Goal: Information Seeking & Learning: Compare options

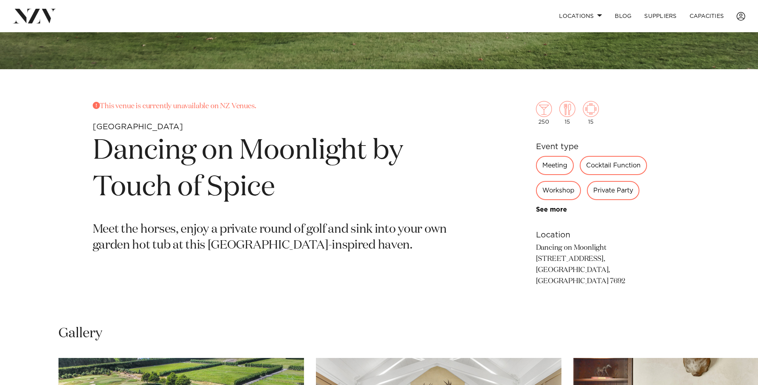
scroll to position [317, 0]
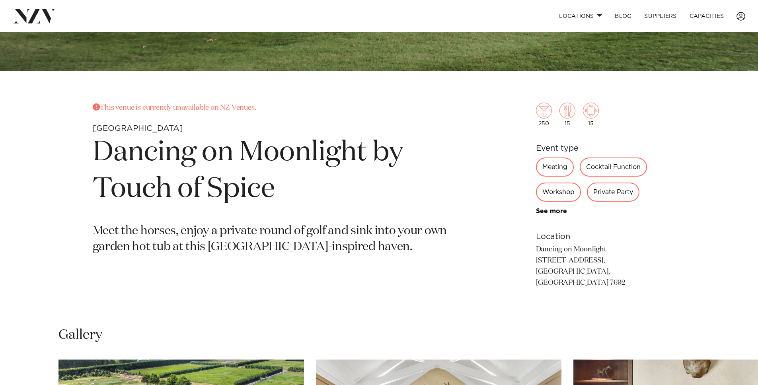
click at [616, 191] on div "Private Party" at bounding box center [613, 192] width 53 height 19
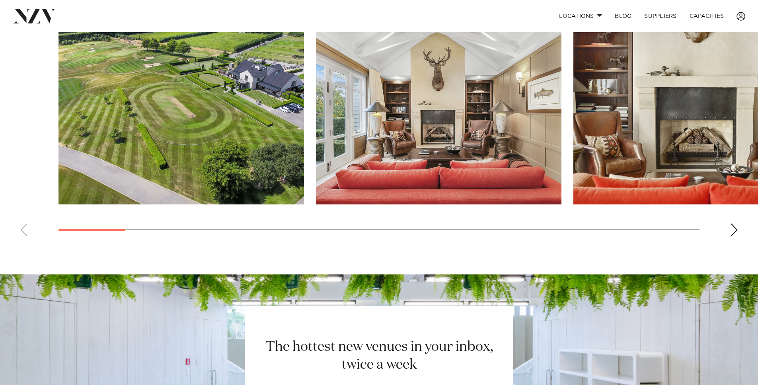
scroll to position [592, 0]
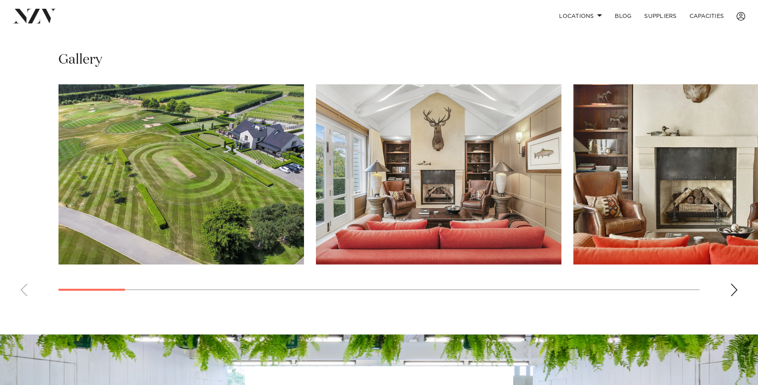
click at [736, 284] on div "Next slide" at bounding box center [734, 290] width 8 height 13
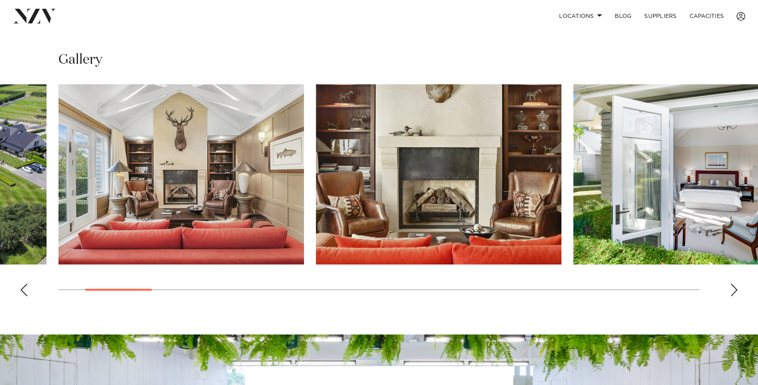
click at [736, 284] on div "Next slide" at bounding box center [734, 290] width 8 height 13
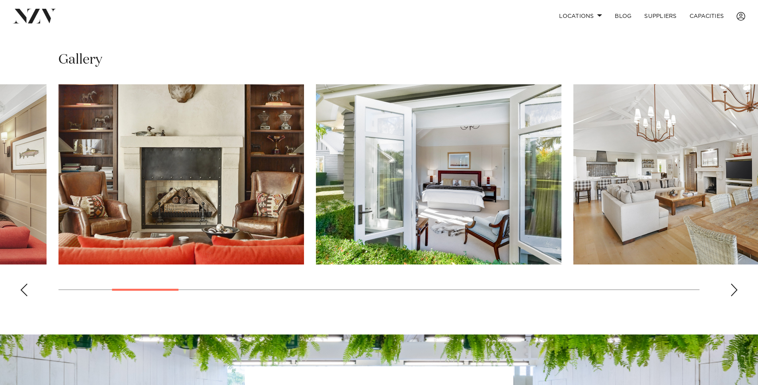
click at [736, 284] on div "Next slide" at bounding box center [734, 290] width 8 height 13
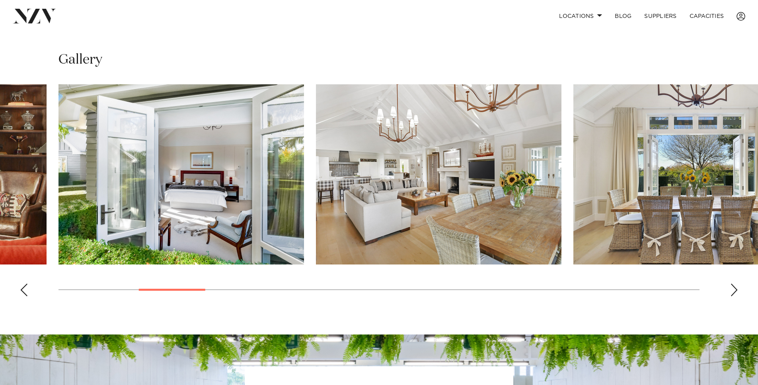
click at [736, 284] on div "Next slide" at bounding box center [734, 290] width 8 height 13
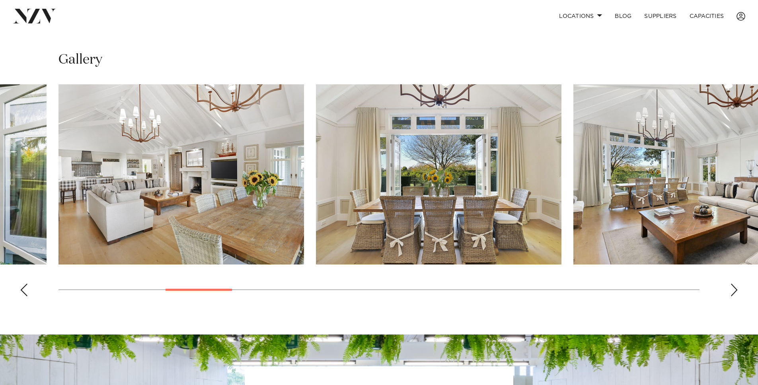
click at [736, 284] on div "Next slide" at bounding box center [734, 290] width 8 height 13
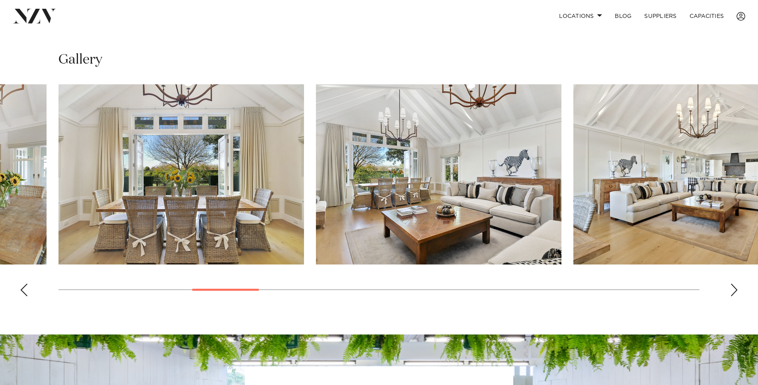
click at [736, 284] on div "Next slide" at bounding box center [734, 290] width 8 height 13
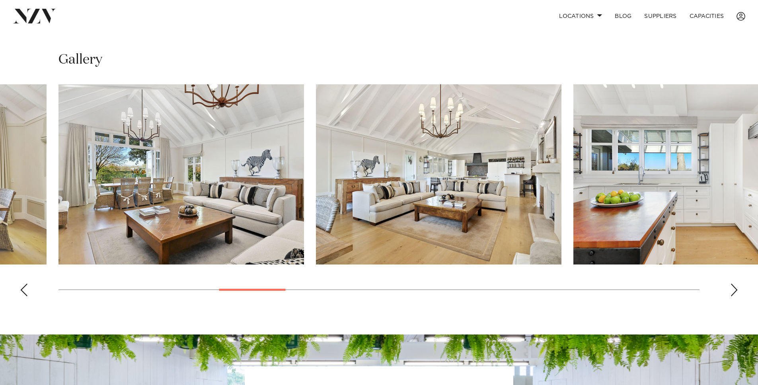
click at [736, 284] on div "Next slide" at bounding box center [734, 290] width 8 height 13
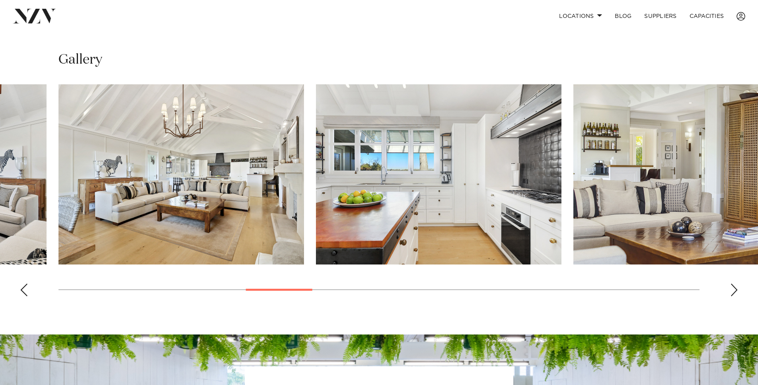
click at [736, 284] on div "Next slide" at bounding box center [734, 290] width 8 height 13
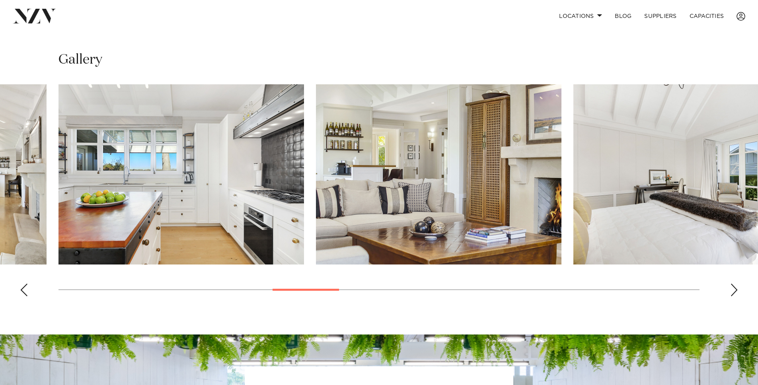
click at [736, 284] on div "Next slide" at bounding box center [734, 290] width 8 height 13
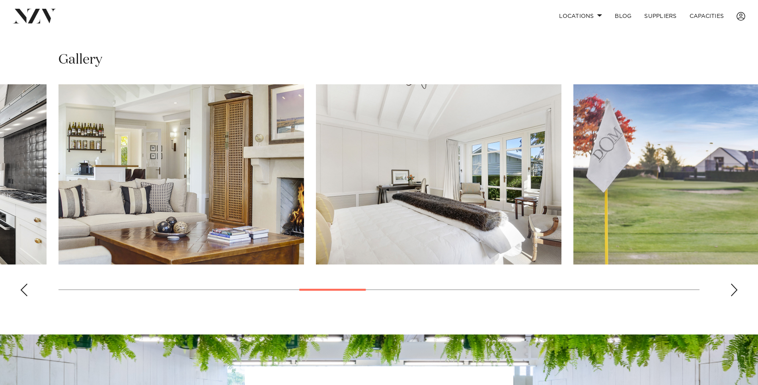
click at [736, 284] on div "Next slide" at bounding box center [734, 290] width 8 height 13
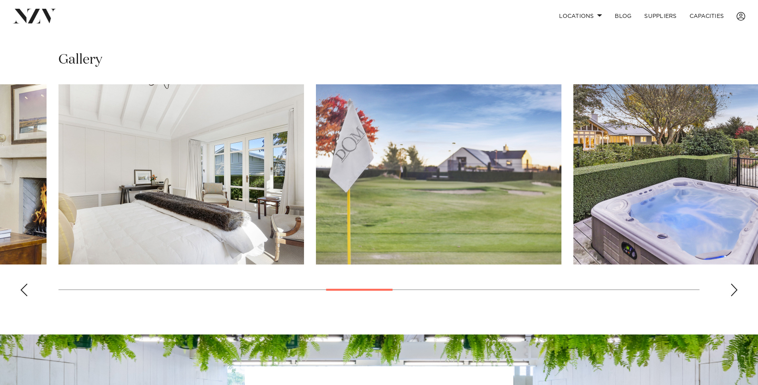
click at [736, 284] on div "Next slide" at bounding box center [734, 290] width 8 height 13
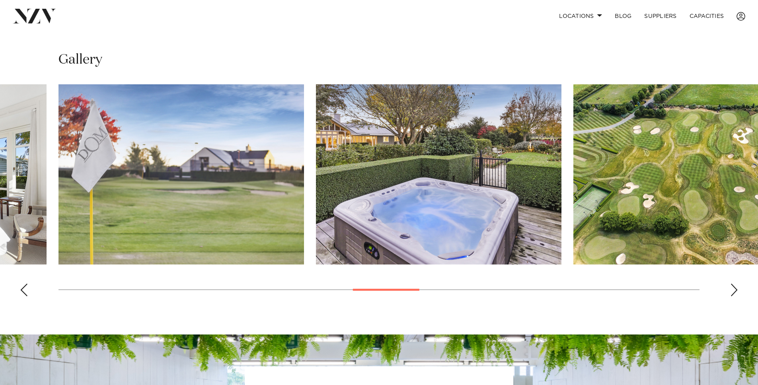
click at [736, 284] on div "Next slide" at bounding box center [734, 290] width 8 height 13
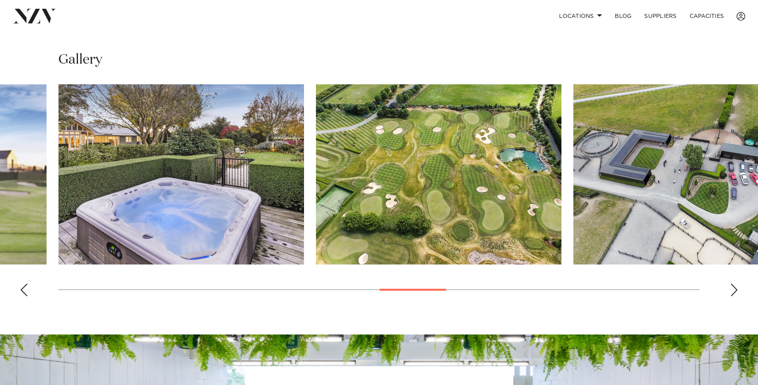
click at [736, 284] on div "Next slide" at bounding box center [734, 290] width 8 height 13
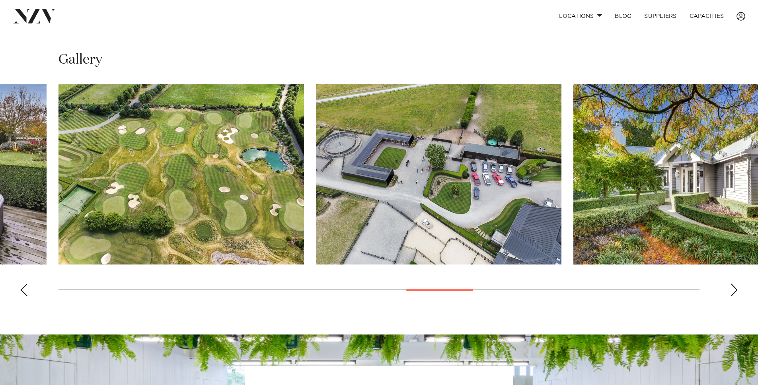
click at [736, 284] on div "Next slide" at bounding box center [734, 290] width 8 height 13
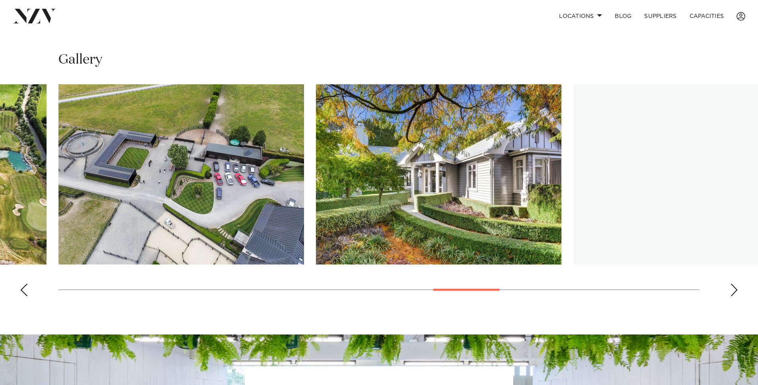
click at [736, 284] on div "Next slide" at bounding box center [734, 290] width 8 height 13
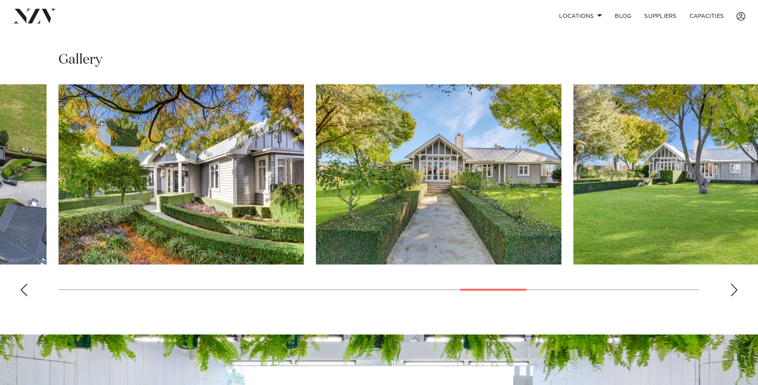
click at [736, 284] on div "Next slide" at bounding box center [734, 290] width 8 height 13
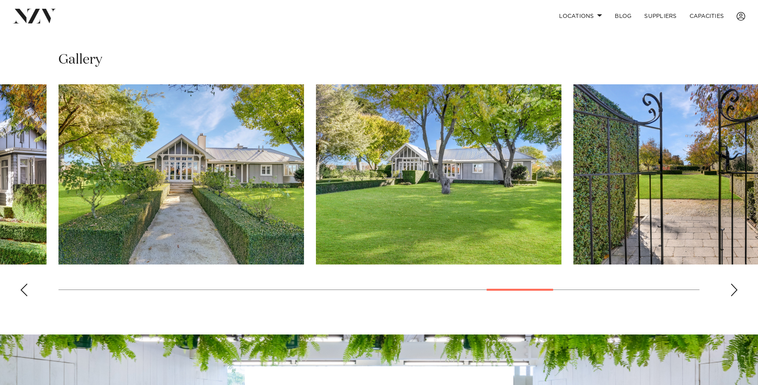
click at [736, 284] on div "Next slide" at bounding box center [734, 290] width 8 height 13
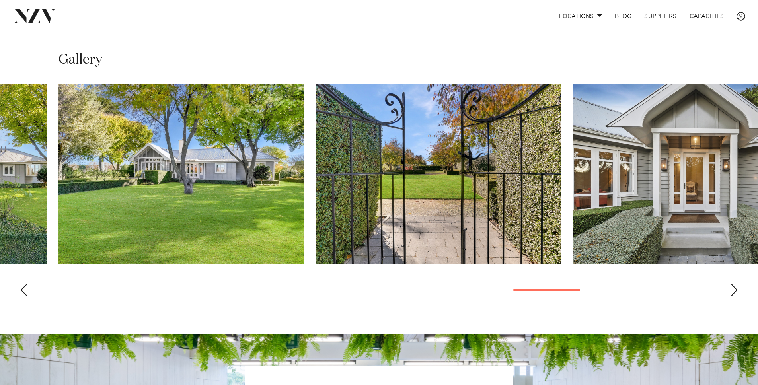
click at [736, 284] on div "Next slide" at bounding box center [734, 290] width 8 height 13
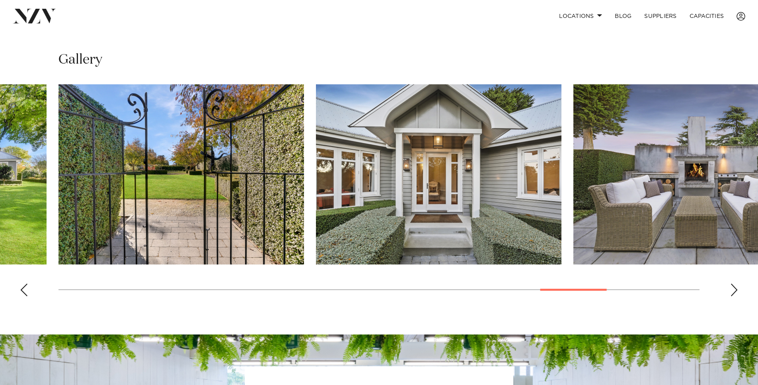
click at [736, 284] on div "Next slide" at bounding box center [734, 290] width 8 height 13
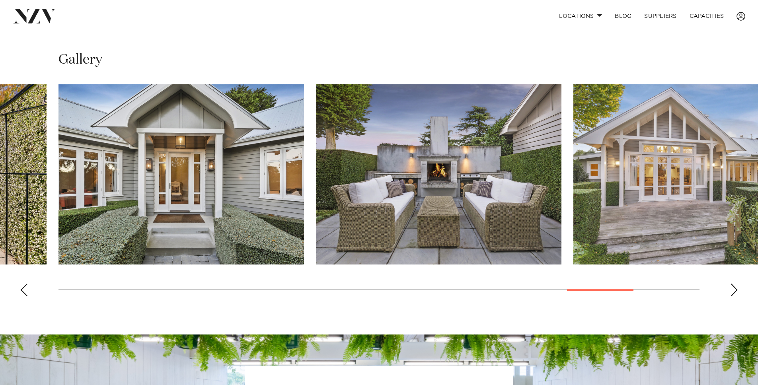
click at [736, 284] on div "Next slide" at bounding box center [734, 290] width 8 height 13
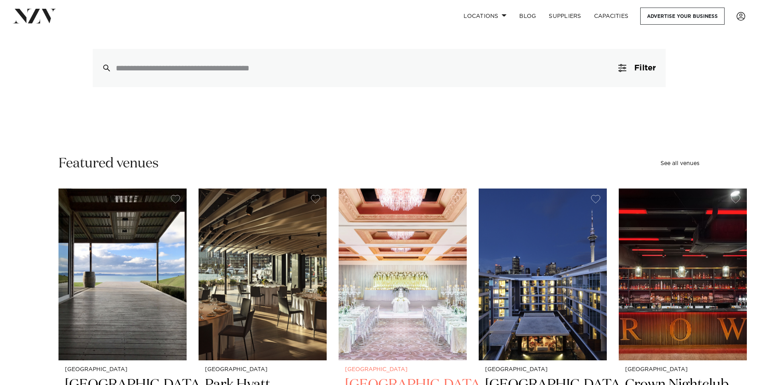
scroll to position [109, 0]
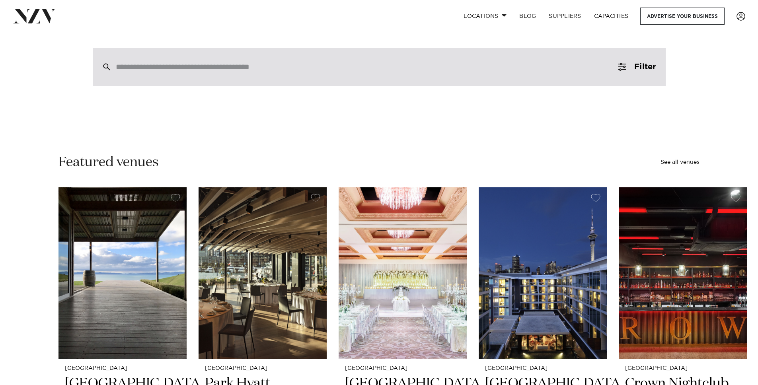
click at [267, 71] on input "search" at bounding box center [362, 66] width 493 height 9
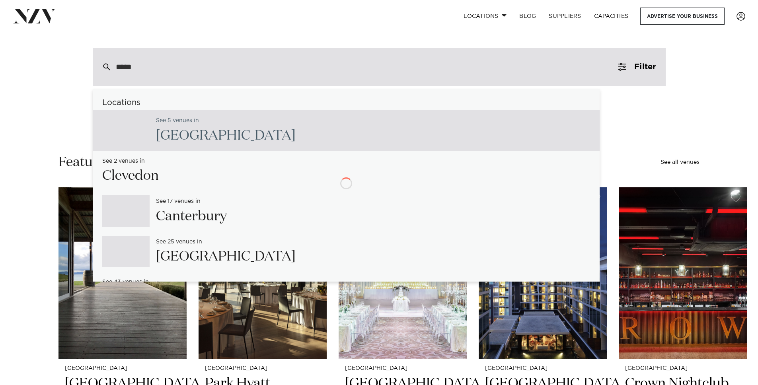
type input "******"
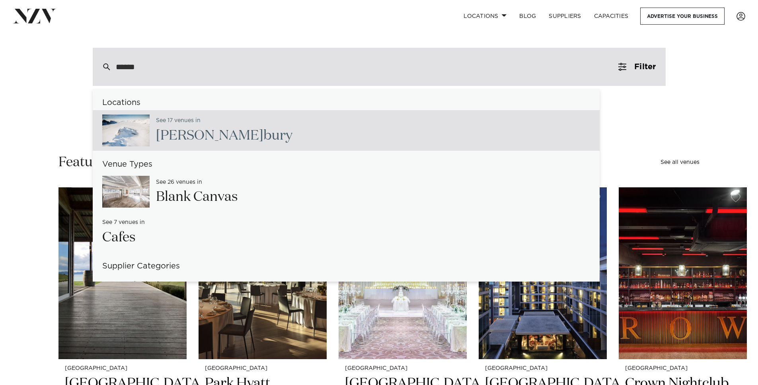
click at [207, 141] on h2 "Canter bury" at bounding box center [224, 136] width 137 height 18
type input "**********"
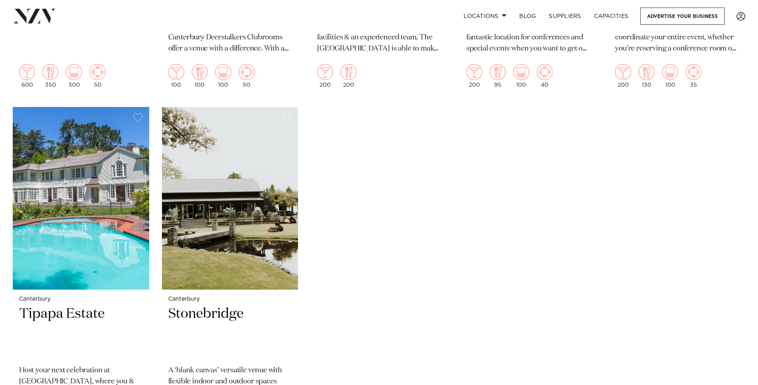
scroll to position [1364, 0]
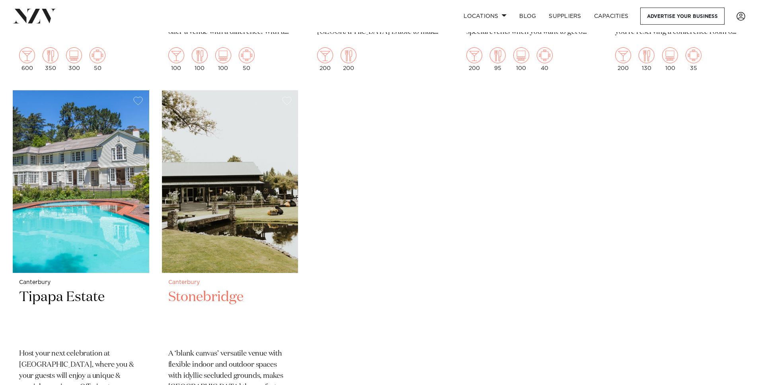
click at [211, 289] on h2 "Stonebridge" at bounding box center [230, 316] width 124 height 54
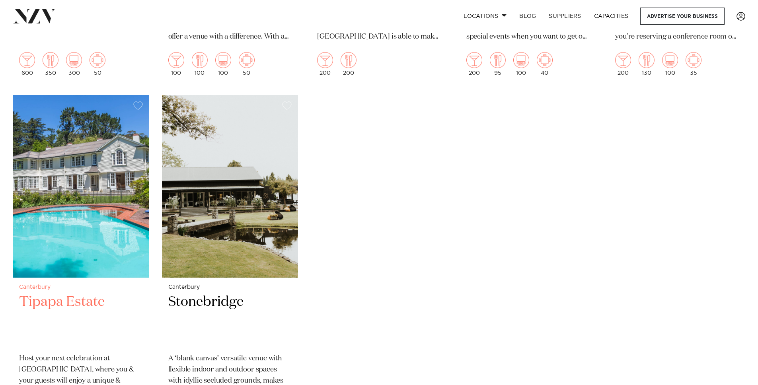
click at [62, 293] on h2 "Tipapa Estate" at bounding box center [81, 320] width 124 height 54
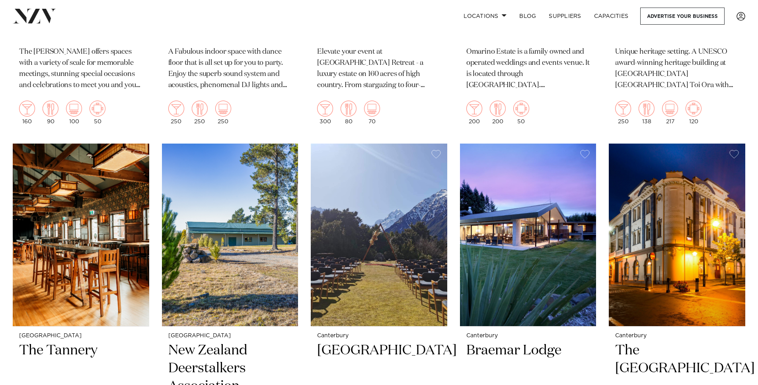
scroll to position [743, 0]
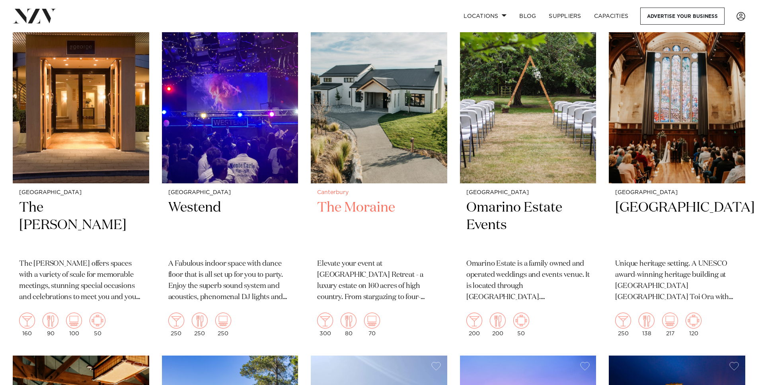
click at [363, 199] on h2 "The Moraine" at bounding box center [379, 226] width 124 height 54
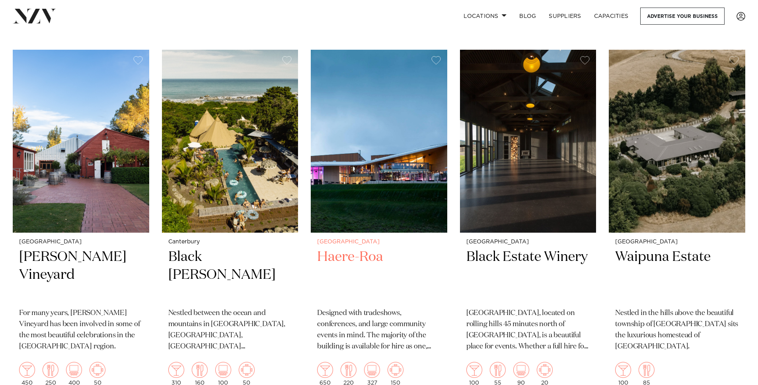
scroll to position [332, 0]
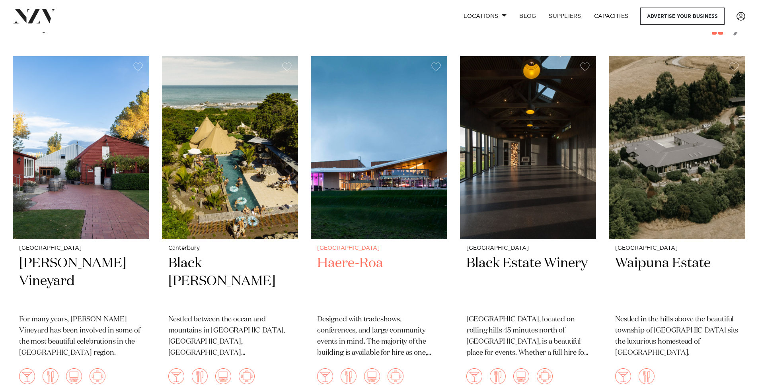
click at [363, 255] on h2 "Haere-Roa" at bounding box center [379, 282] width 124 height 54
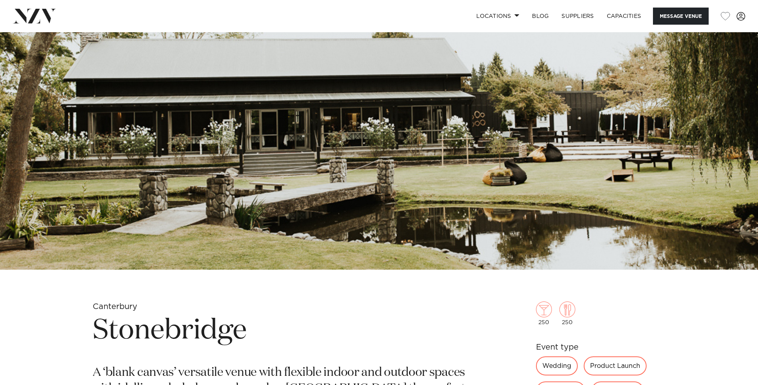
scroll to position [55, 0]
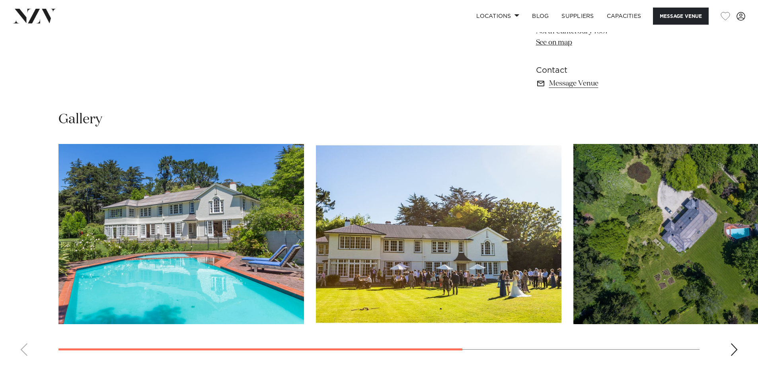
scroll to position [581, 0]
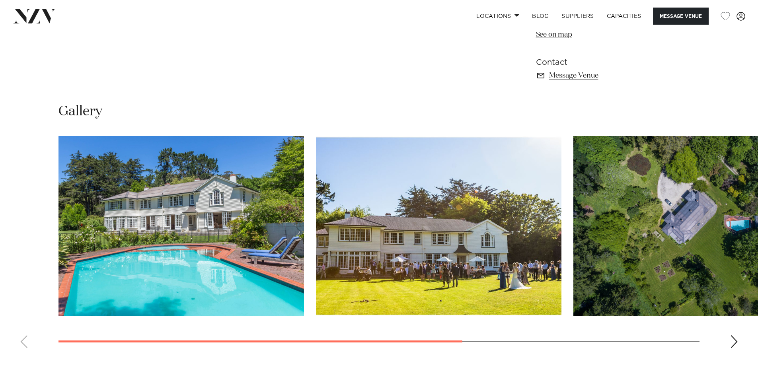
click at [734, 344] on div "Next slide" at bounding box center [734, 341] width 8 height 13
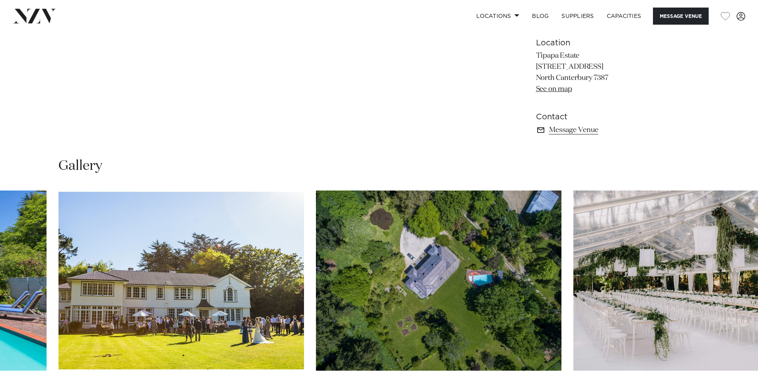
scroll to position [312, 0]
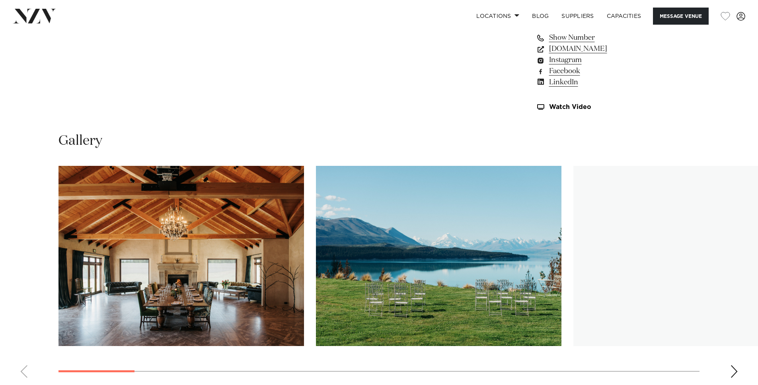
scroll to position [759, 0]
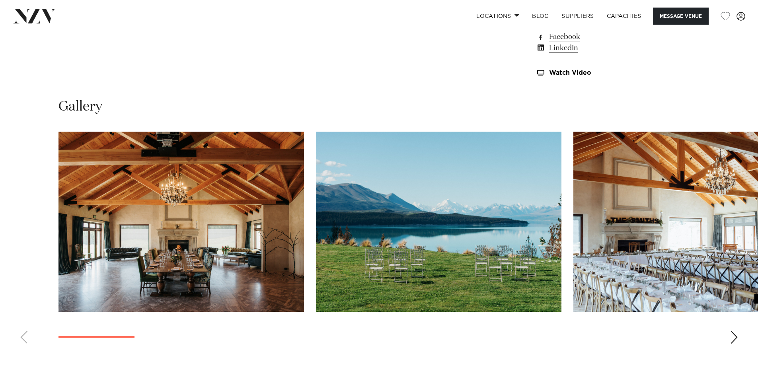
click at [736, 331] on div "Next slide" at bounding box center [734, 337] width 8 height 13
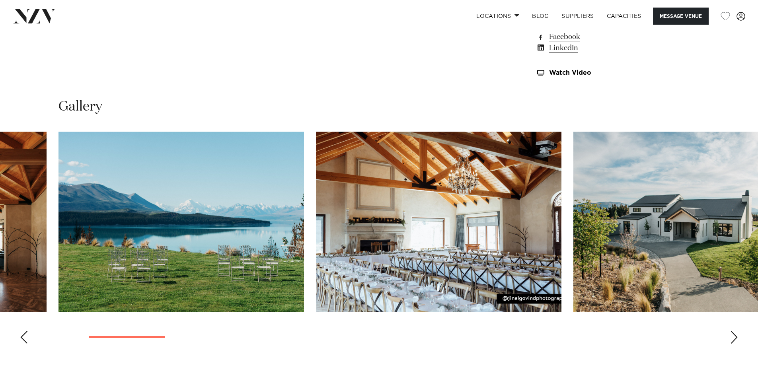
click at [736, 331] on div "Next slide" at bounding box center [734, 337] width 8 height 13
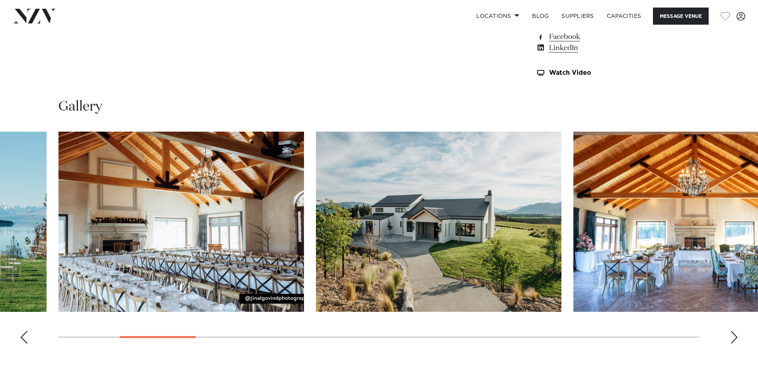
click at [736, 331] on div "Next slide" at bounding box center [734, 337] width 8 height 13
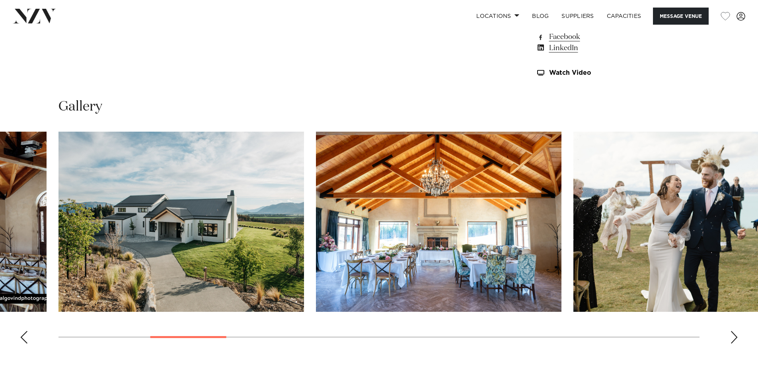
click at [736, 331] on div "Next slide" at bounding box center [734, 337] width 8 height 13
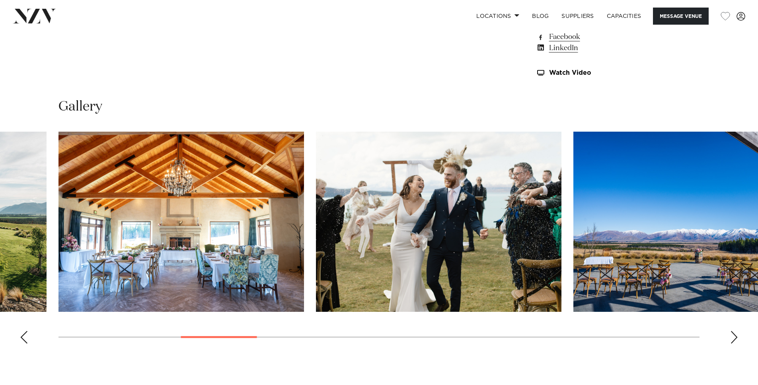
click at [736, 331] on div "Next slide" at bounding box center [734, 337] width 8 height 13
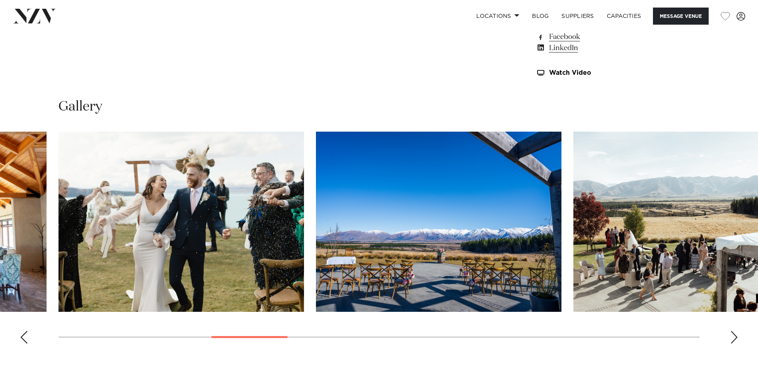
click at [736, 331] on div "Next slide" at bounding box center [734, 337] width 8 height 13
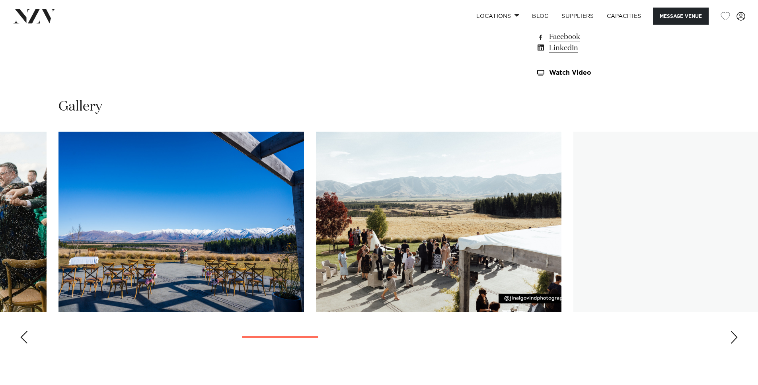
click at [736, 331] on div "Next slide" at bounding box center [734, 337] width 8 height 13
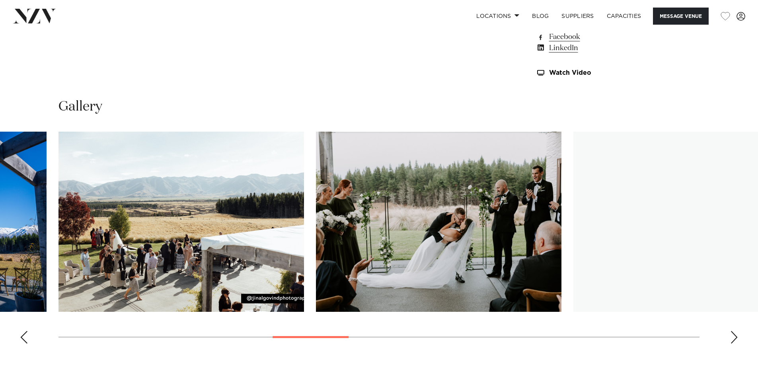
click at [736, 331] on div "Next slide" at bounding box center [734, 337] width 8 height 13
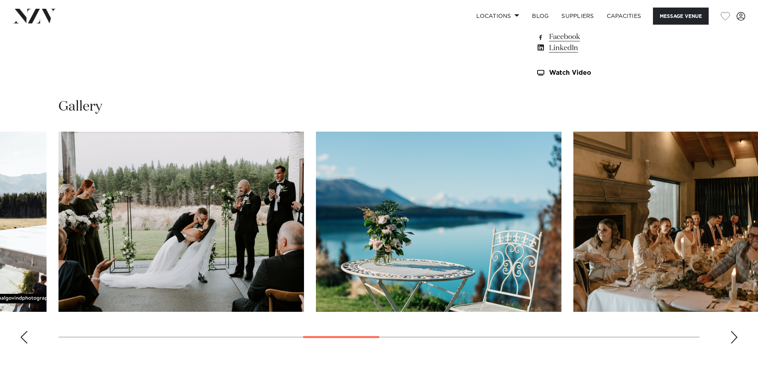
click at [736, 331] on div "Next slide" at bounding box center [734, 337] width 8 height 13
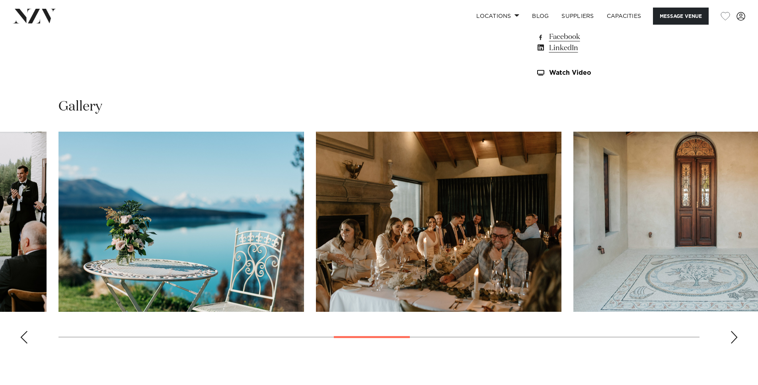
click at [736, 331] on div "Next slide" at bounding box center [734, 337] width 8 height 13
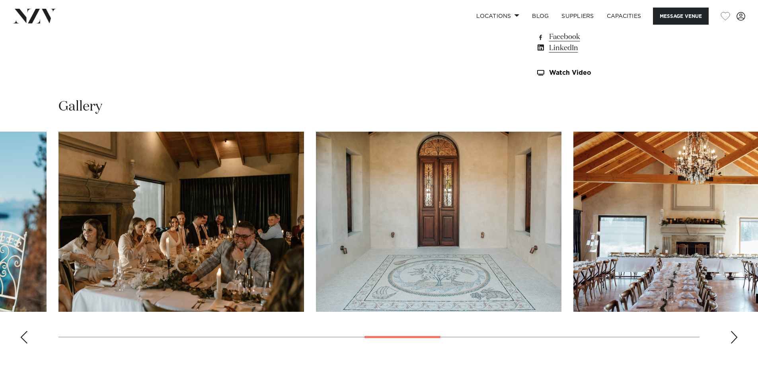
click at [736, 331] on div "Next slide" at bounding box center [734, 337] width 8 height 13
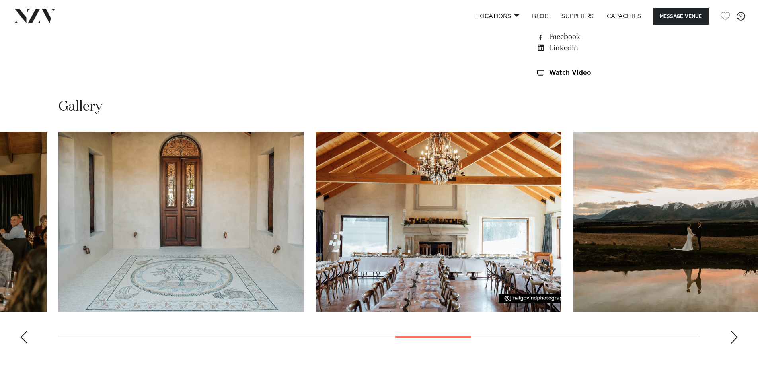
click at [736, 331] on div "Next slide" at bounding box center [734, 337] width 8 height 13
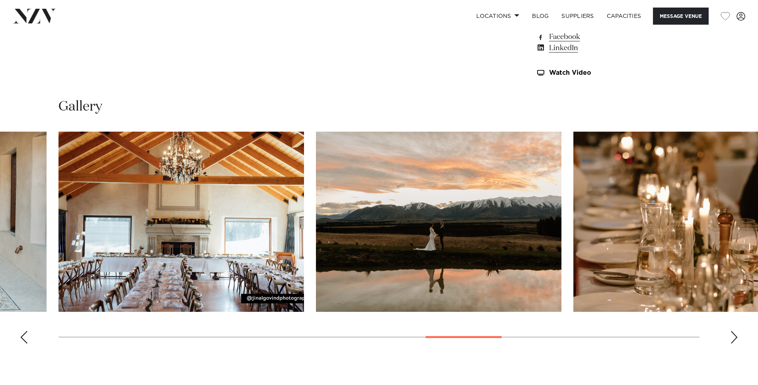
click at [736, 331] on div "Next slide" at bounding box center [734, 337] width 8 height 13
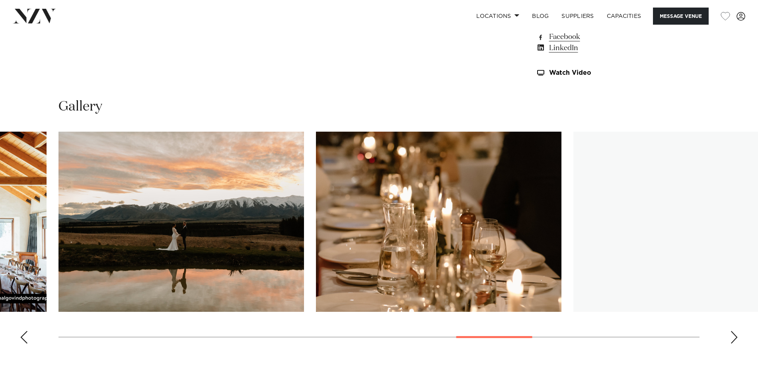
click at [736, 331] on div "Next slide" at bounding box center [734, 337] width 8 height 13
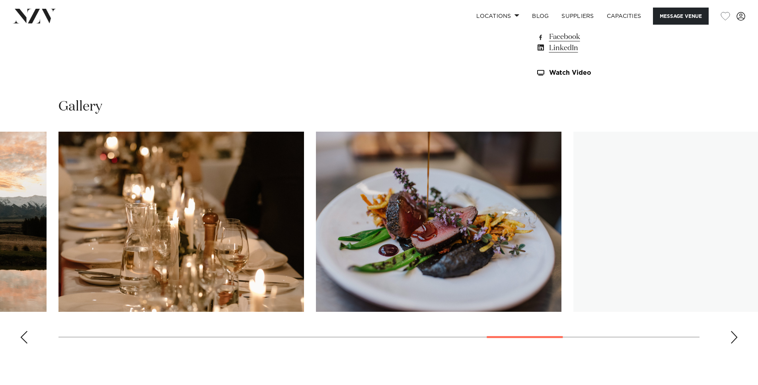
click at [736, 331] on div "Next slide" at bounding box center [734, 337] width 8 height 13
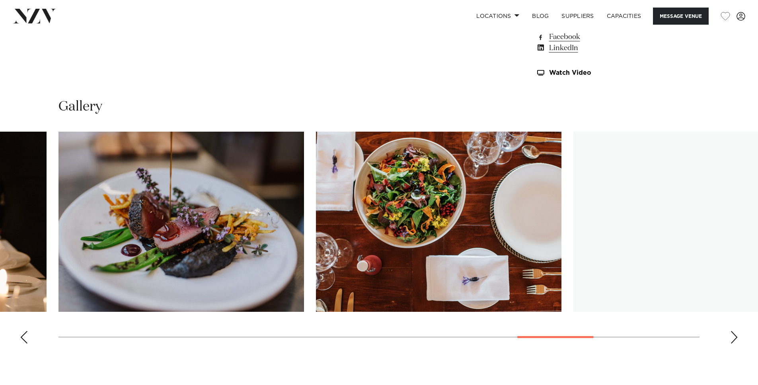
click at [736, 331] on div "Next slide" at bounding box center [734, 337] width 8 height 13
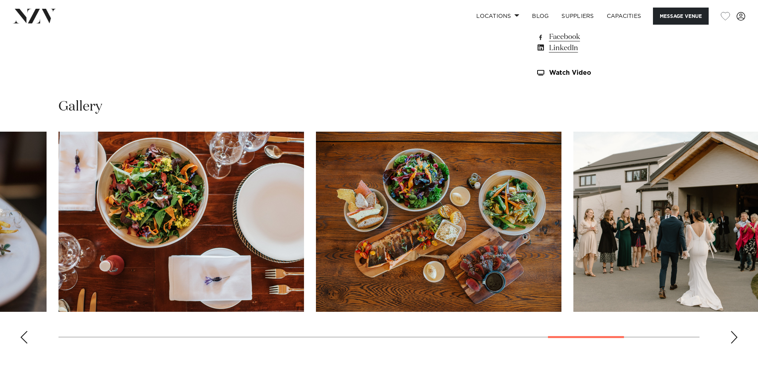
click at [736, 331] on div "Next slide" at bounding box center [734, 337] width 8 height 13
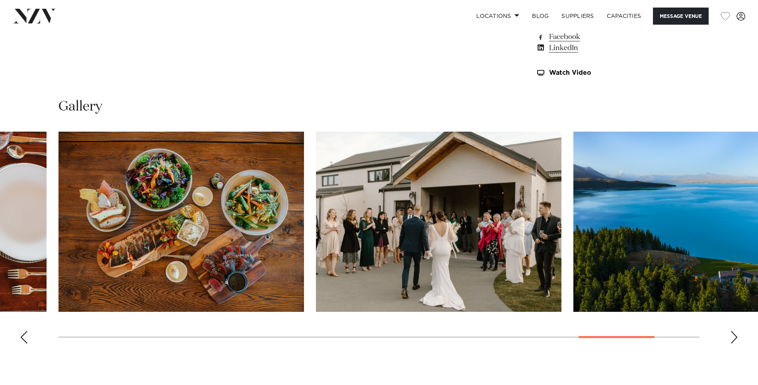
click at [737, 331] on div "Next slide" at bounding box center [734, 337] width 8 height 13
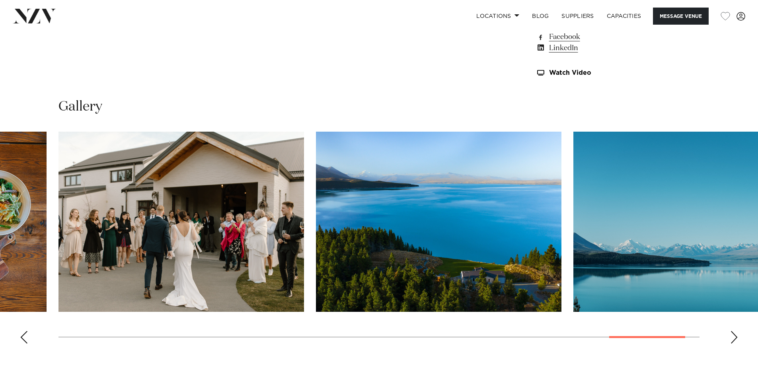
click at [737, 331] on div "Next slide" at bounding box center [734, 337] width 8 height 13
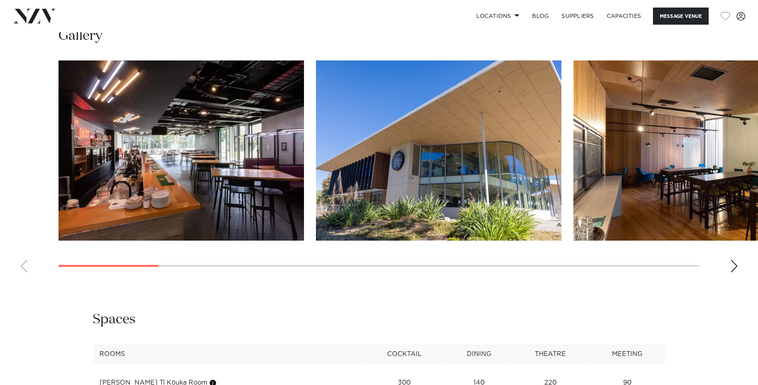
scroll to position [778, 0]
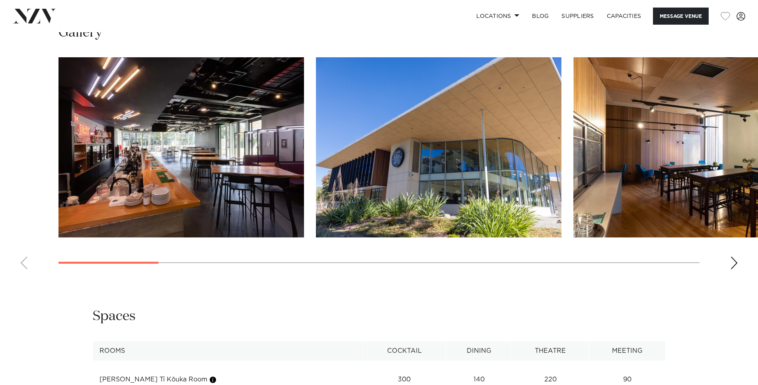
click at [738, 263] on div "Next slide" at bounding box center [734, 263] width 8 height 13
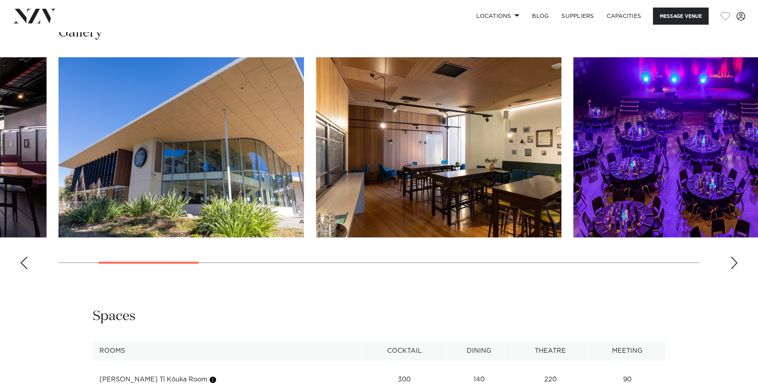
click at [738, 263] on div "Next slide" at bounding box center [734, 263] width 8 height 13
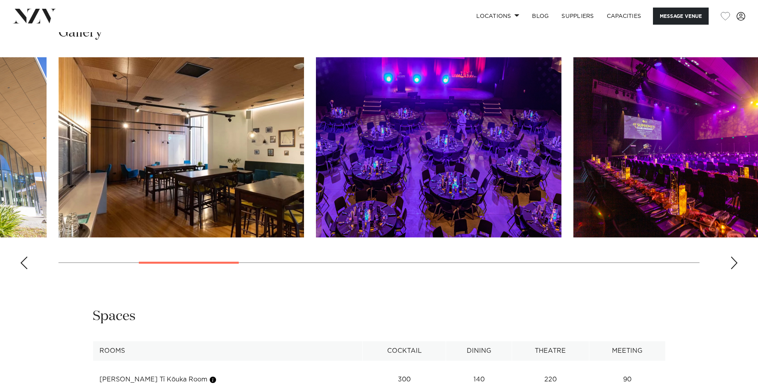
click at [738, 263] on div "Next slide" at bounding box center [734, 263] width 8 height 13
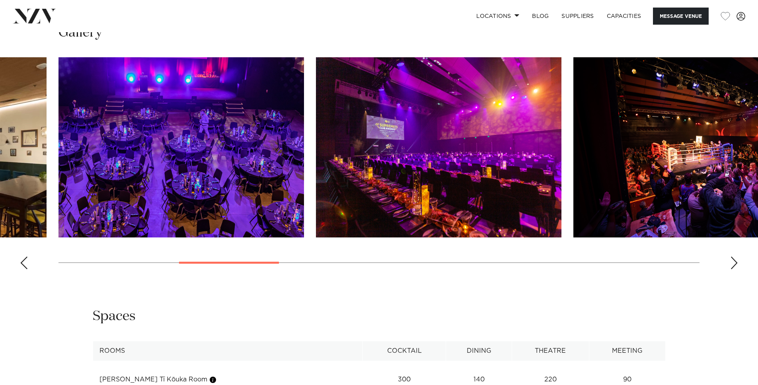
click at [738, 263] on div "Next slide" at bounding box center [734, 263] width 8 height 13
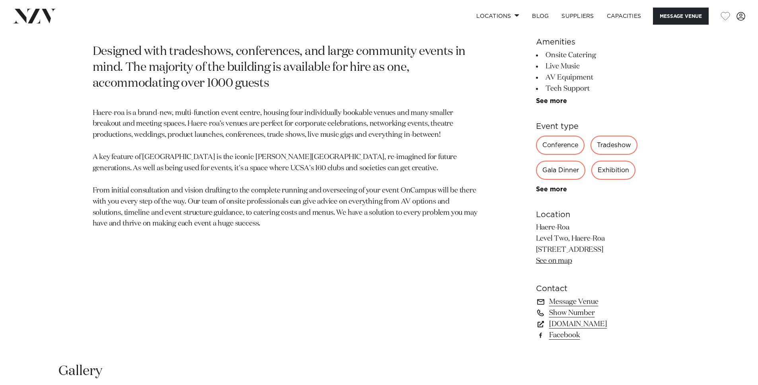
scroll to position [388, 0]
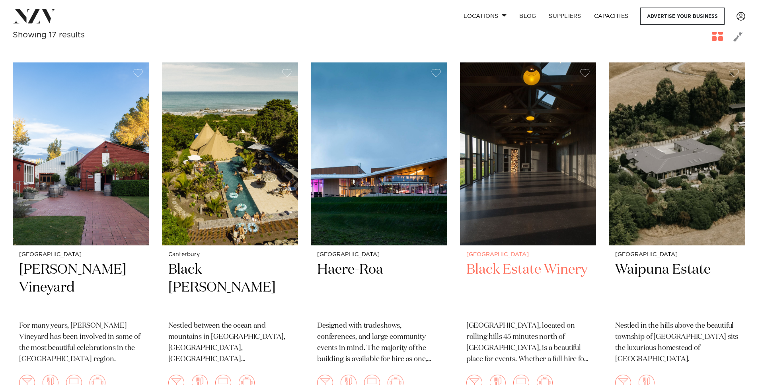
scroll to position [332, 0]
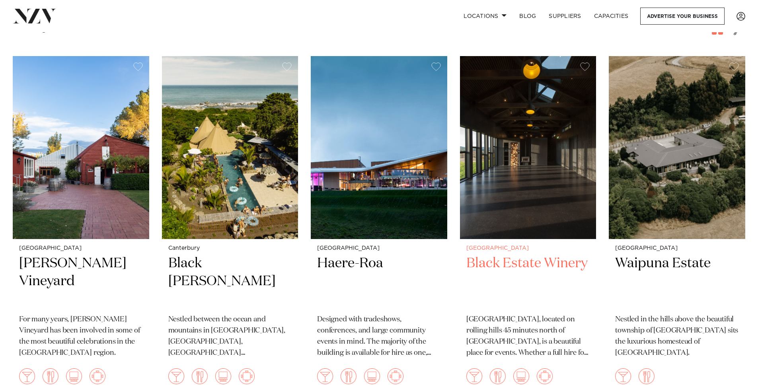
click at [503, 255] on h2 "Black Estate Winery" at bounding box center [528, 282] width 124 height 54
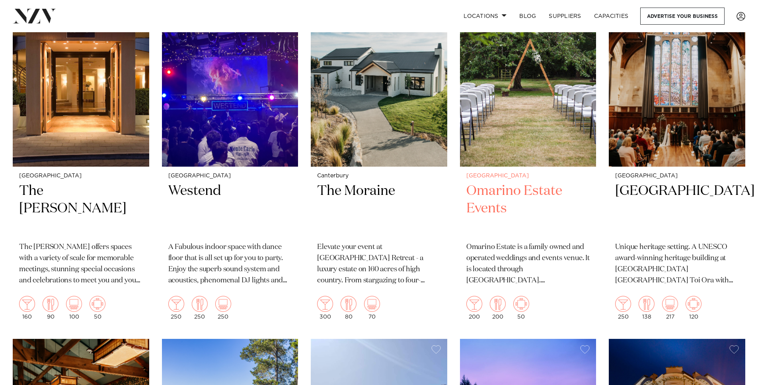
scroll to position [727, 0]
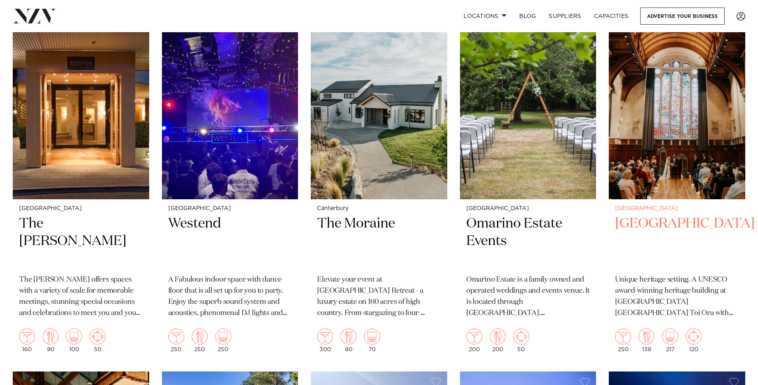
click at [659, 215] on h2 "[GEOGRAPHIC_DATA]" at bounding box center [677, 242] width 124 height 54
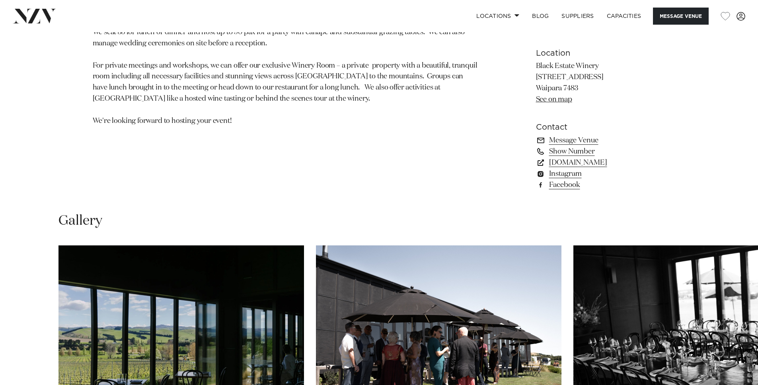
scroll to position [726, 0]
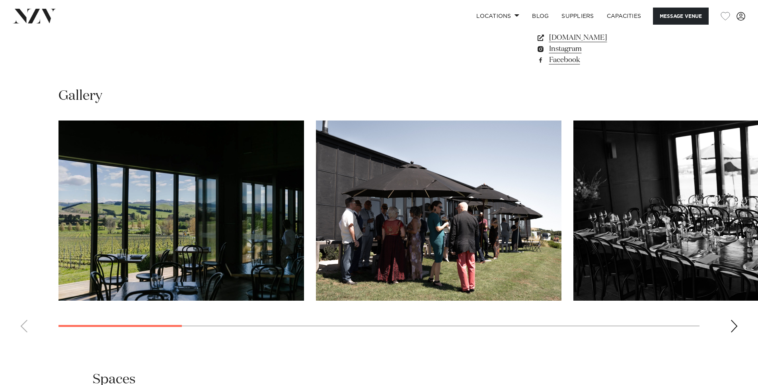
click at [729, 328] on swiper-container at bounding box center [379, 230] width 758 height 218
click at [733, 329] on div "Next slide" at bounding box center [734, 326] width 8 height 13
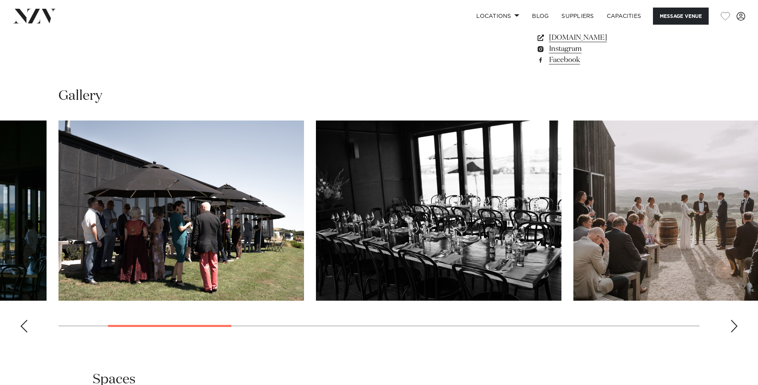
click at [733, 329] on div "Next slide" at bounding box center [734, 326] width 8 height 13
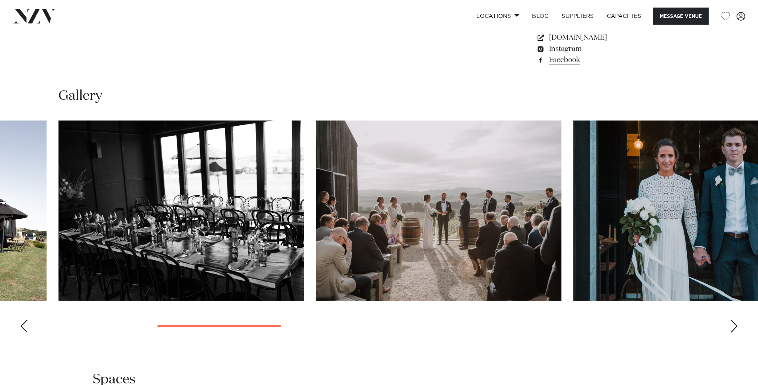
click at [733, 329] on div "Next slide" at bounding box center [734, 326] width 8 height 13
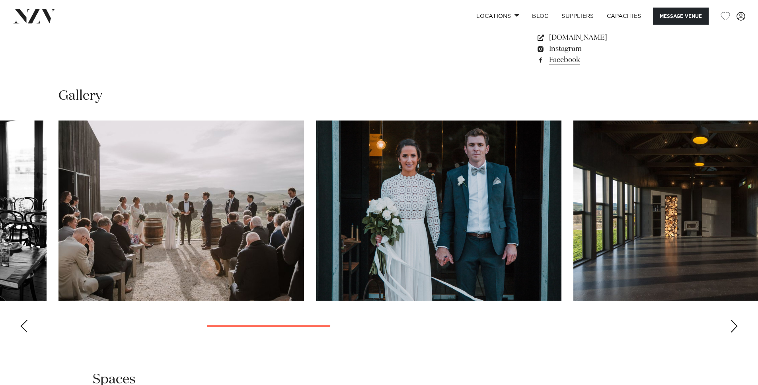
click at [733, 329] on div "Next slide" at bounding box center [734, 326] width 8 height 13
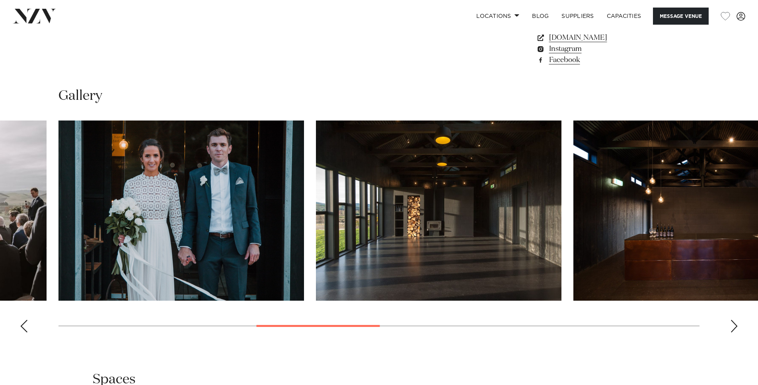
click at [733, 329] on div "Next slide" at bounding box center [734, 326] width 8 height 13
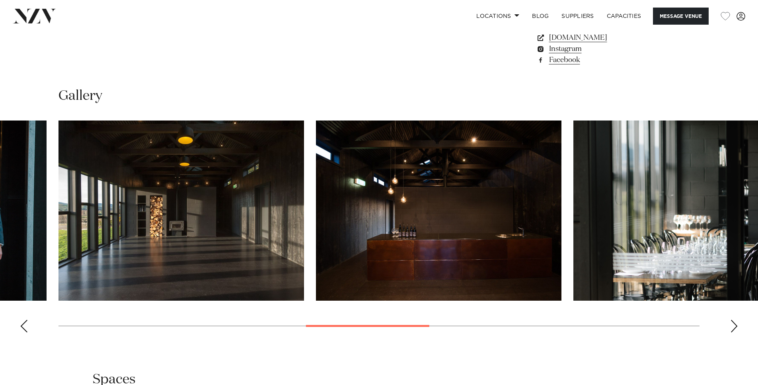
click at [733, 329] on div "Next slide" at bounding box center [734, 326] width 8 height 13
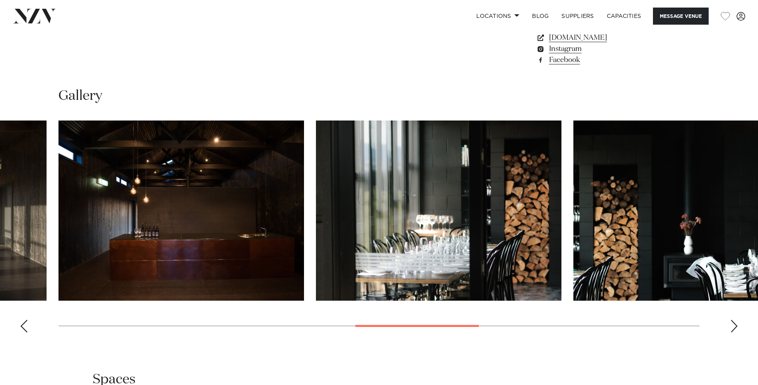
click at [733, 329] on div "Next slide" at bounding box center [734, 326] width 8 height 13
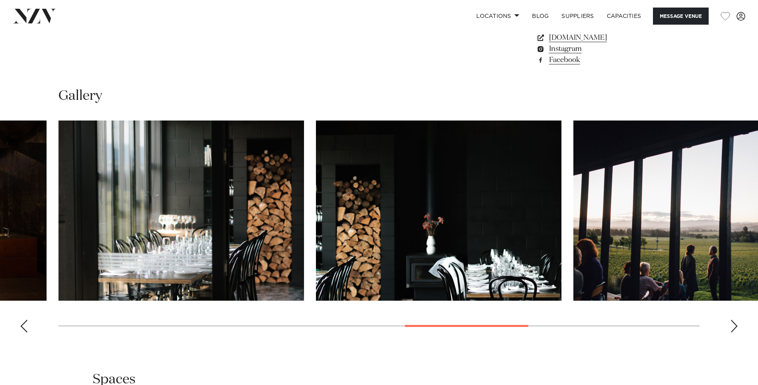
click at [733, 329] on div "Next slide" at bounding box center [734, 326] width 8 height 13
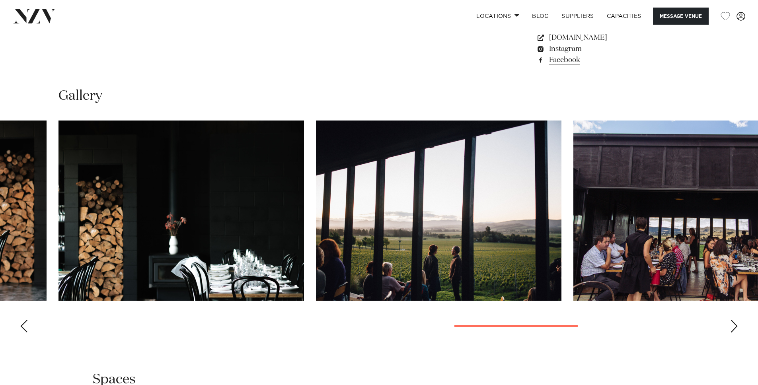
click at [733, 329] on div "Next slide" at bounding box center [734, 326] width 8 height 13
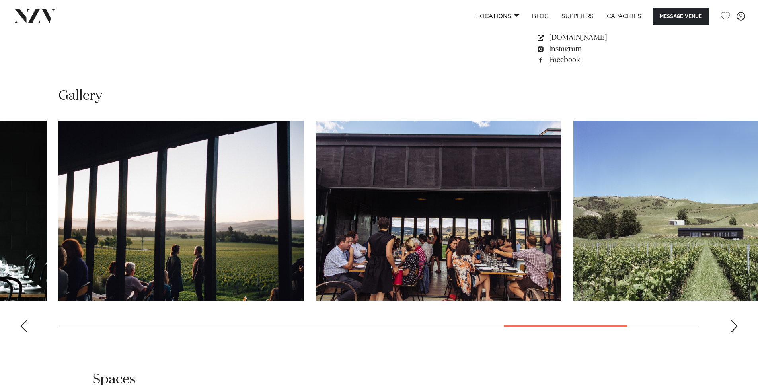
click at [733, 329] on div "Next slide" at bounding box center [734, 326] width 8 height 13
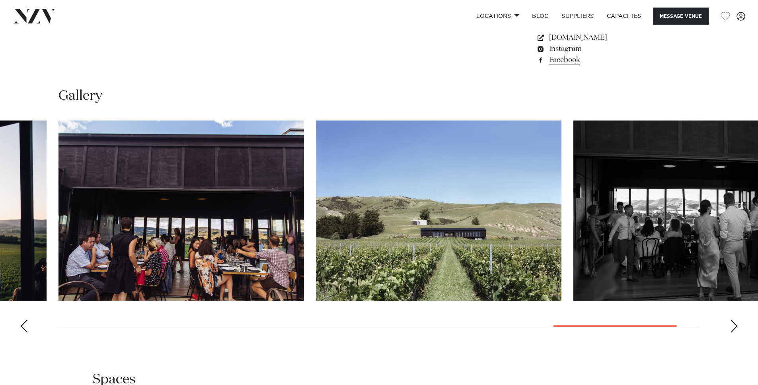
click at [733, 329] on div "Next slide" at bounding box center [734, 326] width 8 height 13
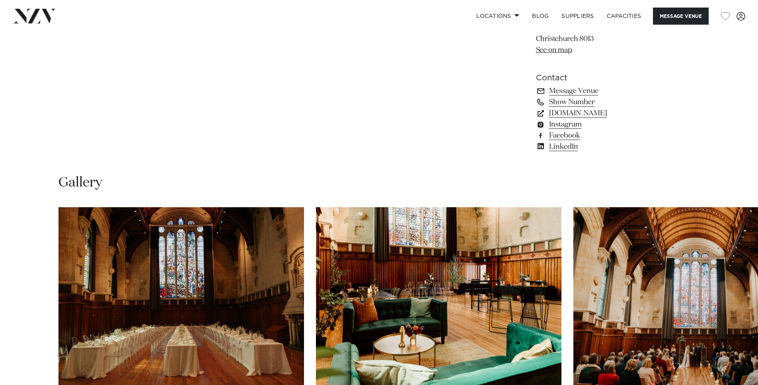
scroll to position [784, 0]
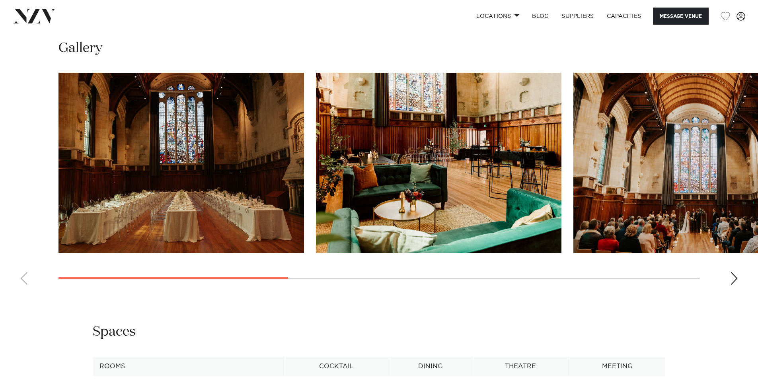
click at [733, 285] on div "Next slide" at bounding box center [734, 278] width 8 height 13
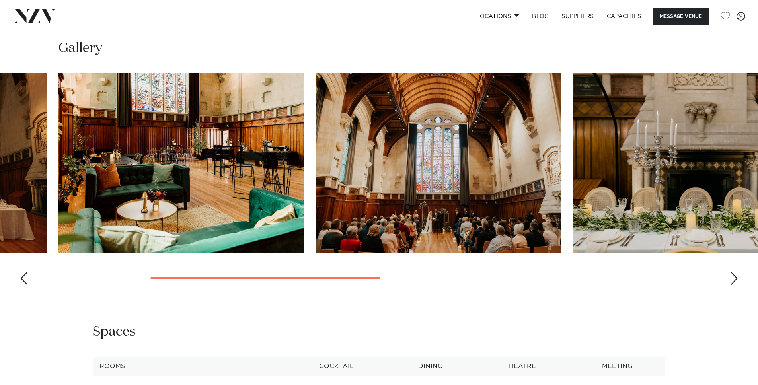
click at [733, 285] on div "Next slide" at bounding box center [734, 278] width 8 height 13
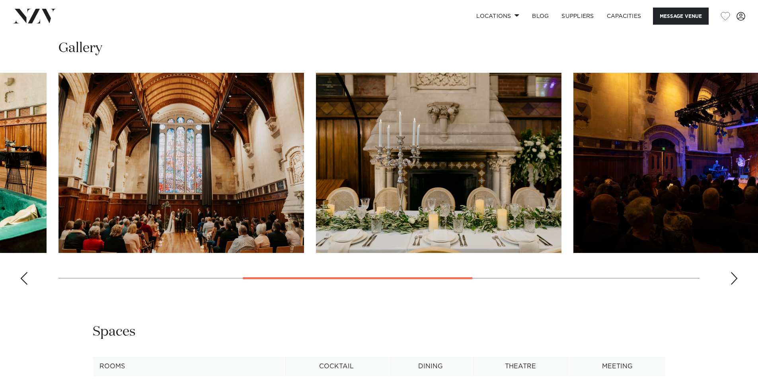
click at [733, 285] on div "Next slide" at bounding box center [734, 278] width 8 height 13
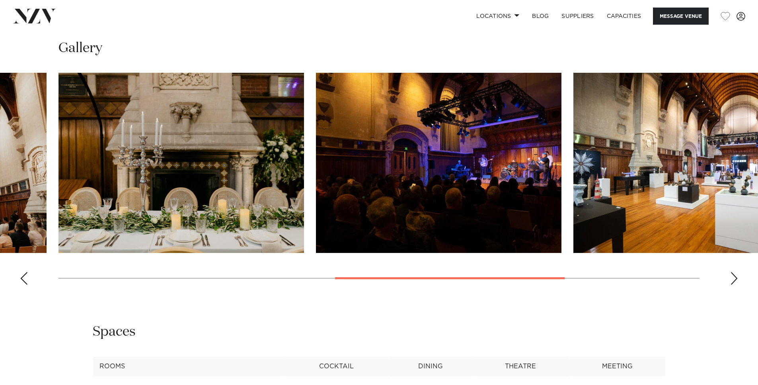
click at [733, 285] on div "Next slide" at bounding box center [734, 278] width 8 height 13
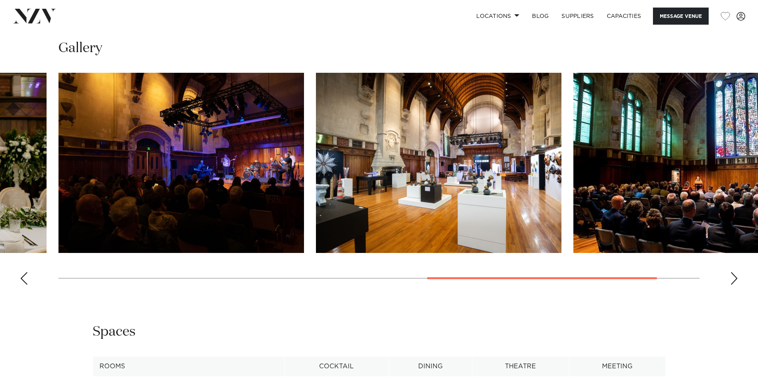
click at [733, 285] on div "Next slide" at bounding box center [734, 278] width 8 height 13
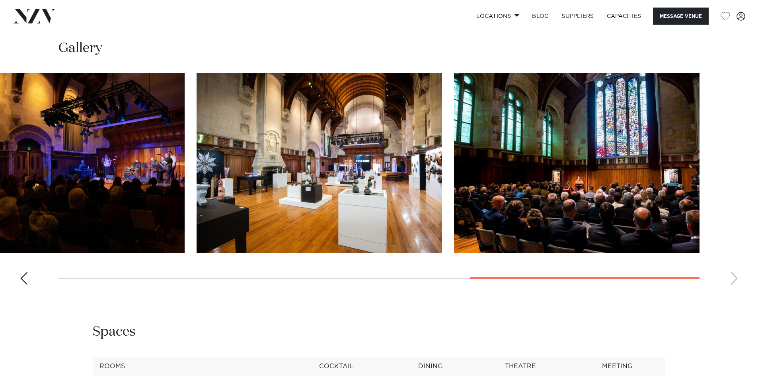
click at [733, 291] on swiper-container at bounding box center [379, 182] width 758 height 218
